Goal: Task Accomplishment & Management: Manage account settings

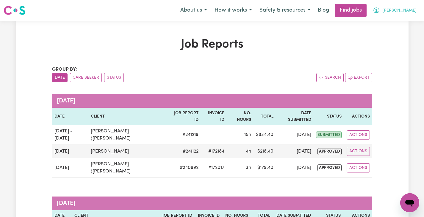
click at [407, 14] on button "[PERSON_NAME]" at bounding box center [394, 10] width 51 height 12
click at [395, 26] on link "My Account" at bounding box center [396, 23] width 47 height 11
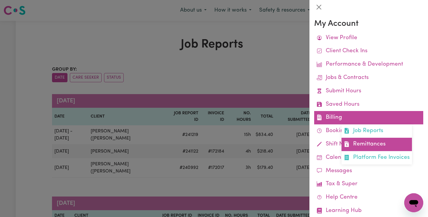
click at [362, 150] on link "Remittances" at bounding box center [377, 144] width 71 height 13
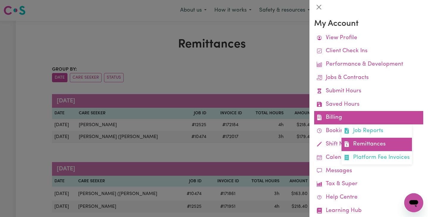
click at [358, 146] on link "Remittances" at bounding box center [377, 144] width 71 height 13
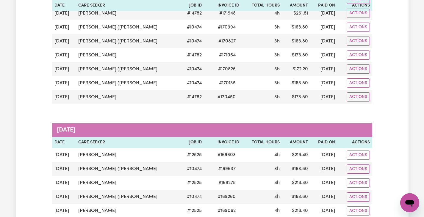
scroll to position [242, 0]
